Goal: Find specific page/section: Find specific page/section

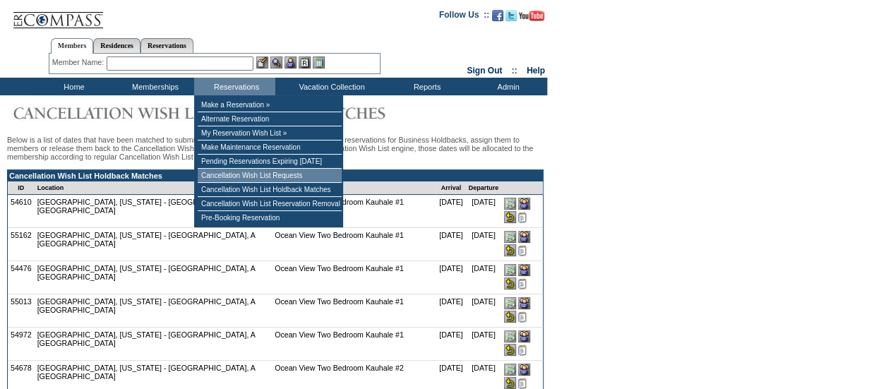
click at [316, 179] on td "Cancellation Wish List Requests" at bounding box center [270, 176] width 144 height 14
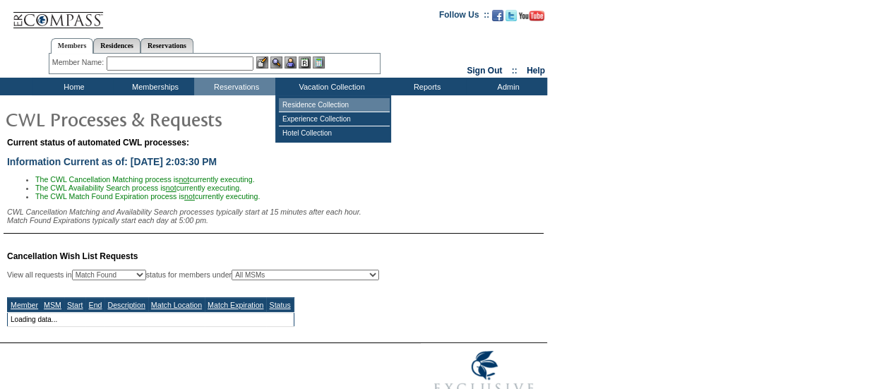
select select "50"
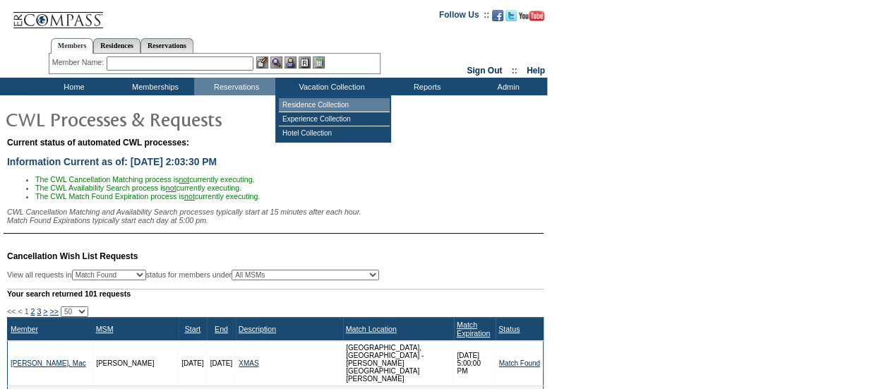
click at [325, 105] on td "Residence Collection" at bounding box center [334, 105] width 111 height 14
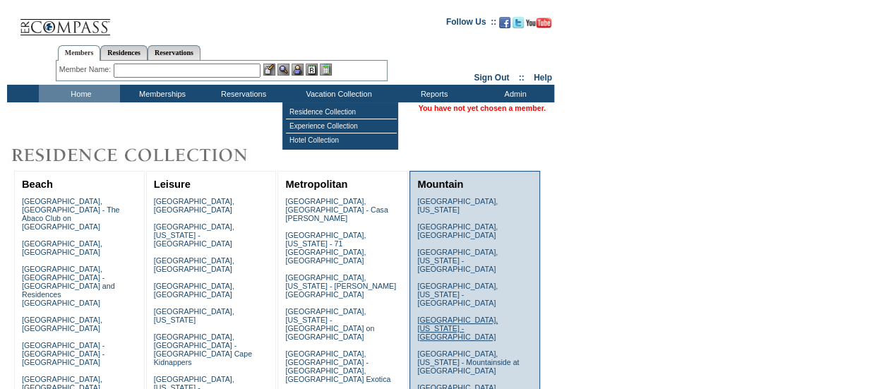
click at [449, 316] on link "[GEOGRAPHIC_DATA], [US_STATE] - [GEOGRAPHIC_DATA]" at bounding box center [457, 328] width 80 height 25
